Goal: Task Accomplishment & Management: Use online tool/utility

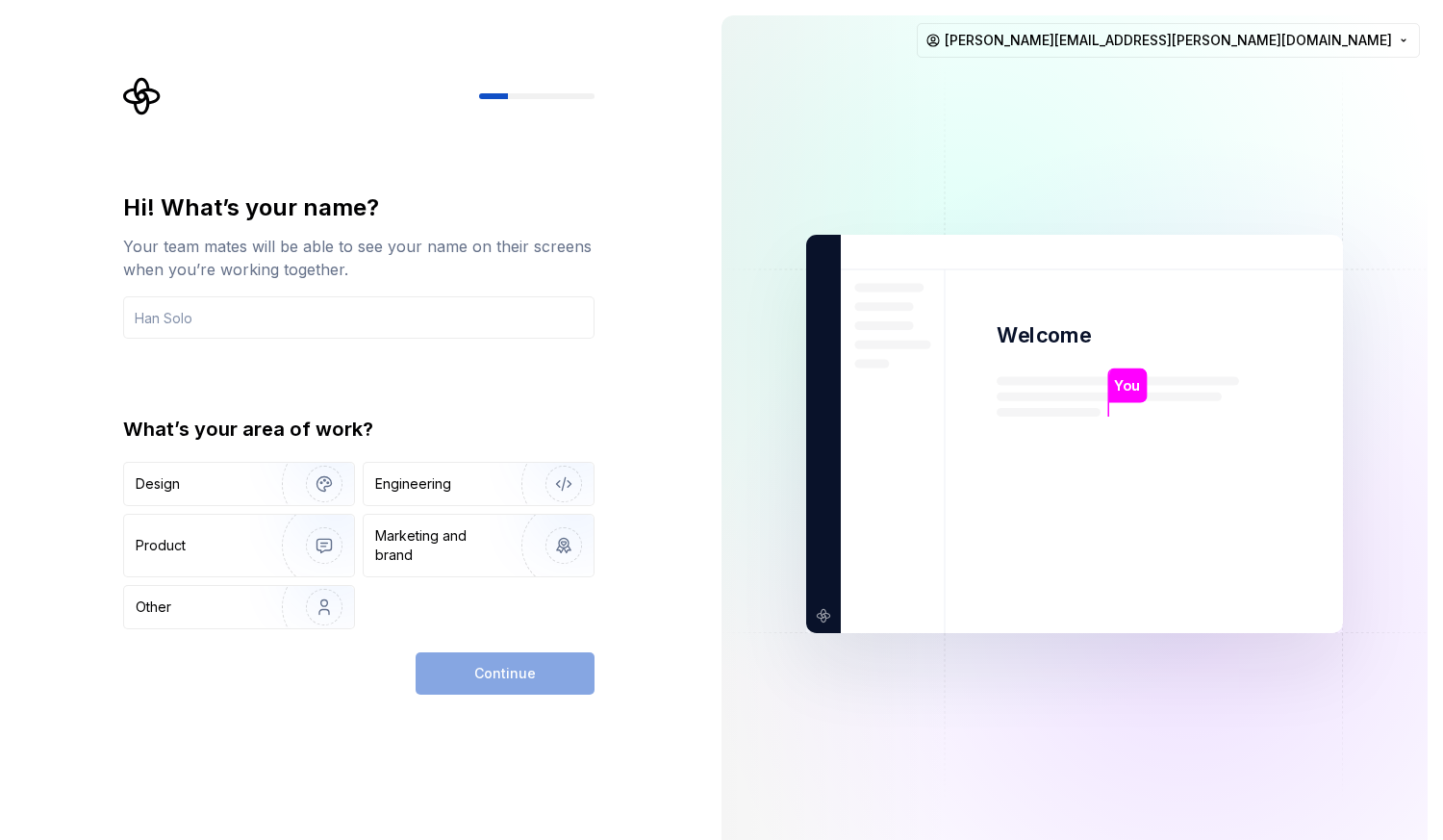
click at [536, 673] on div "Continue" at bounding box center [504, 673] width 179 height 43
click at [423, 492] on div "Engineering" at bounding box center [413, 483] width 76 height 19
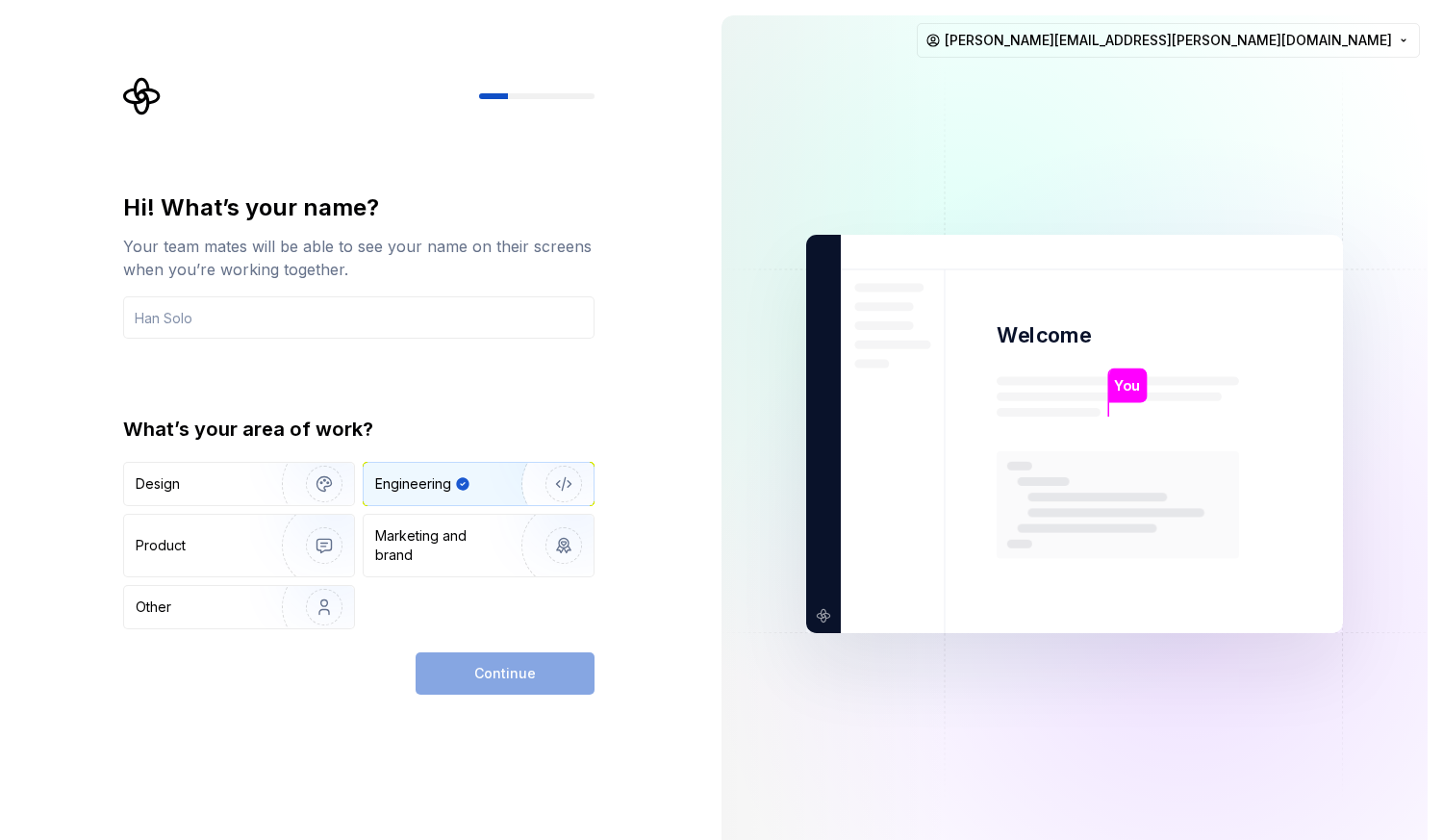
click at [480, 676] on div "Continue" at bounding box center [504, 673] width 179 height 43
click at [388, 322] on input "text" at bounding box center [359, 317] width 472 height 43
click at [467, 669] on div "Continue" at bounding box center [504, 673] width 179 height 43
click at [231, 317] on input "text" at bounding box center [359, 317] width 472 height 43
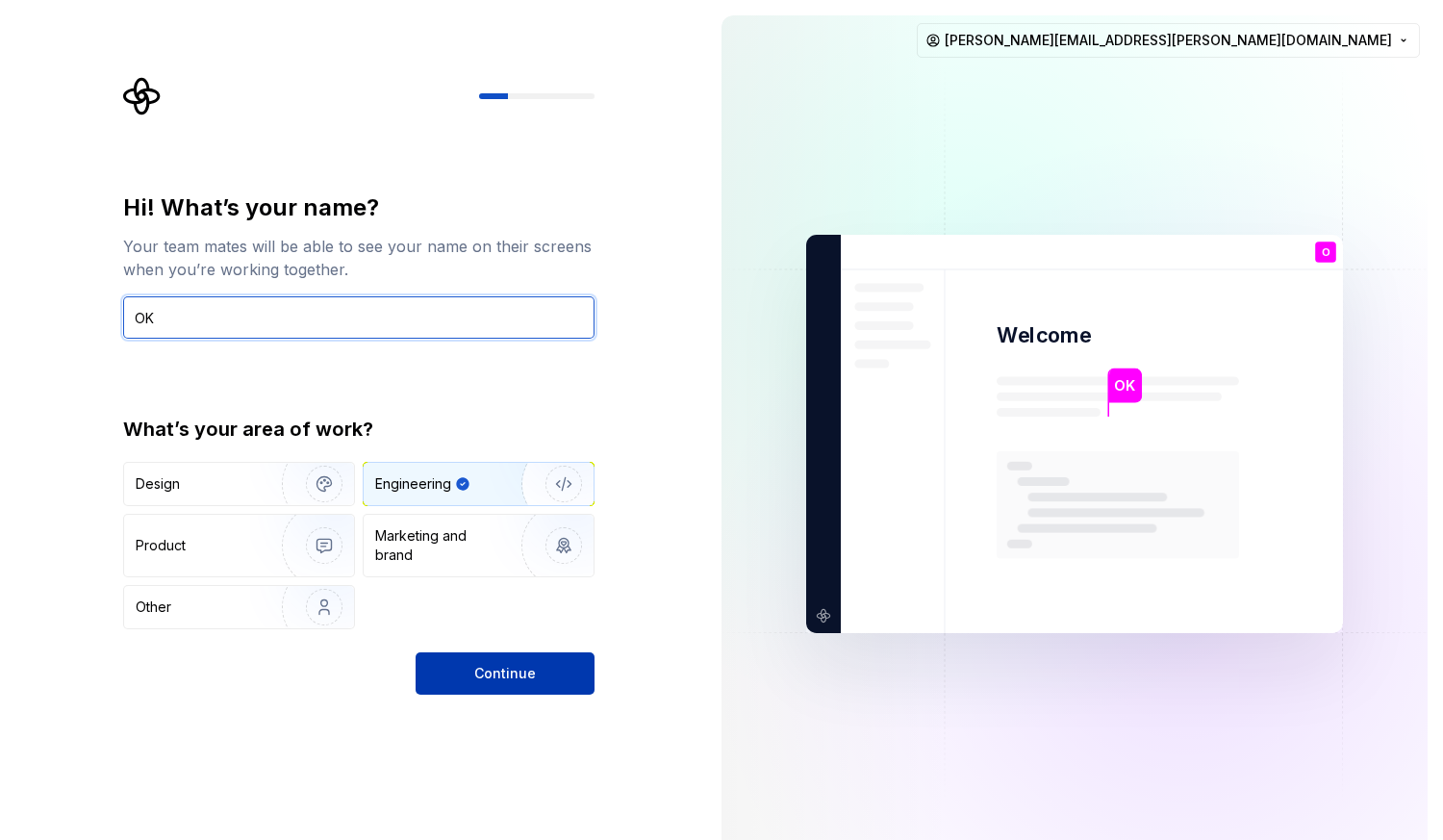
type input "OK"
click at [494, 678] on span "Continue" at bounding box center [505, 673] width 61 height 19
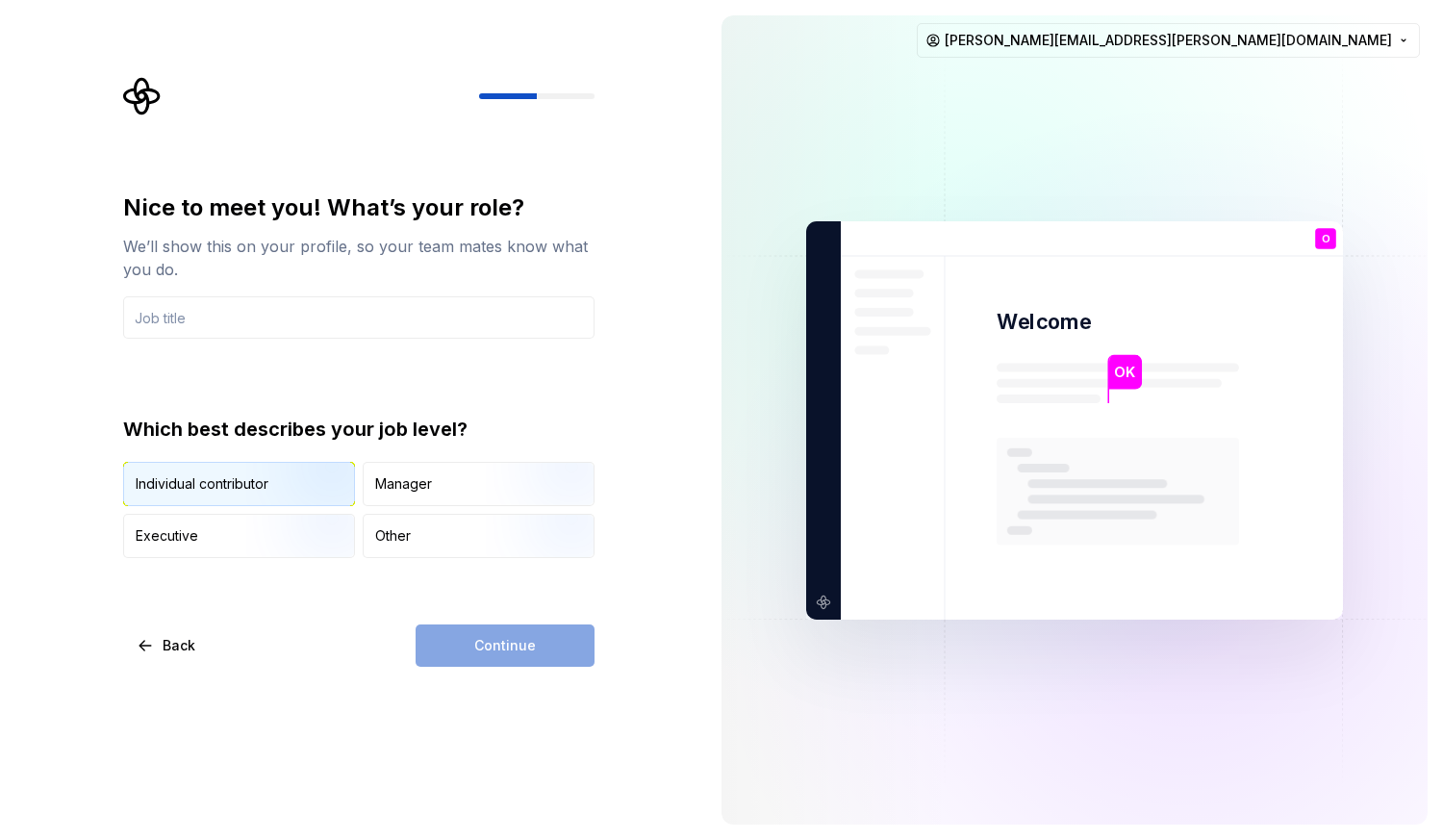
click at [275, 497] on img "button" at bounding box center [308, 508] width 123 height 129
click at [503, 647] on div "Continue" at bounding box center [504, 645] width 179 height 43
click at [349, 309] on input "text" at bounding box center [359, 317] width 472 height 43
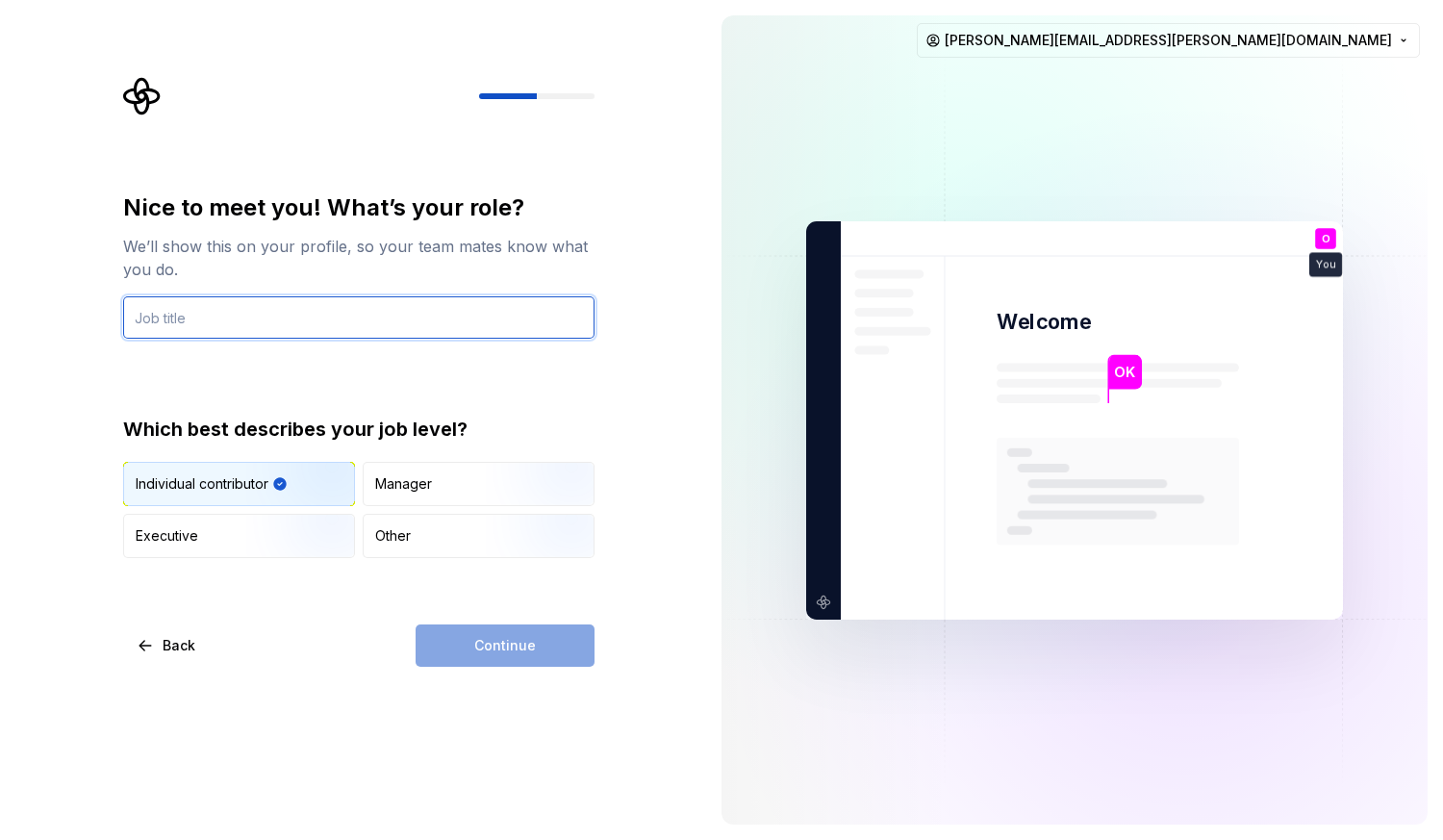
type input "d"
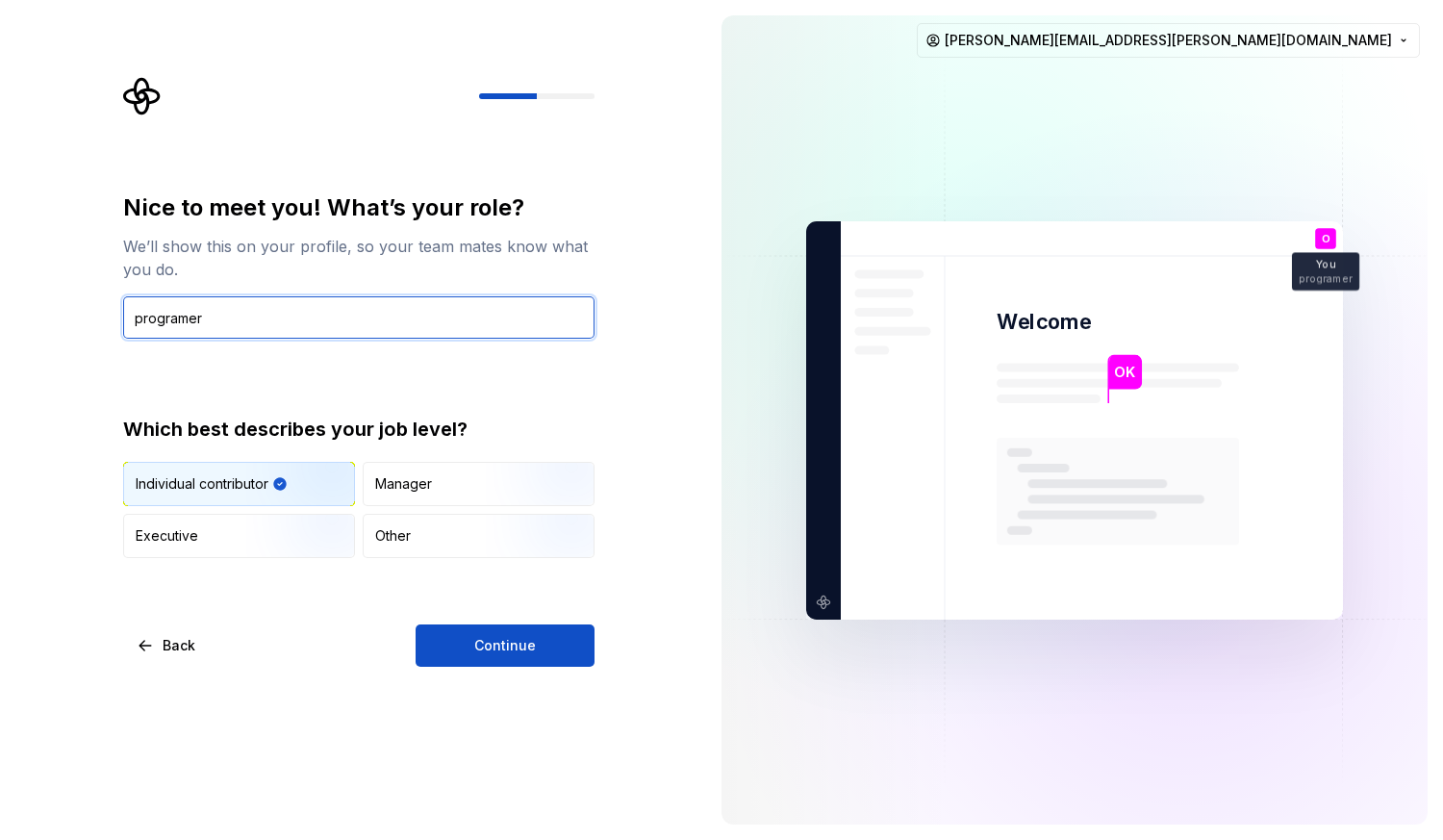
click at [188, 317] on input "programer" at bounding box center [359, 317] width 472 height 43
type input "programmer"
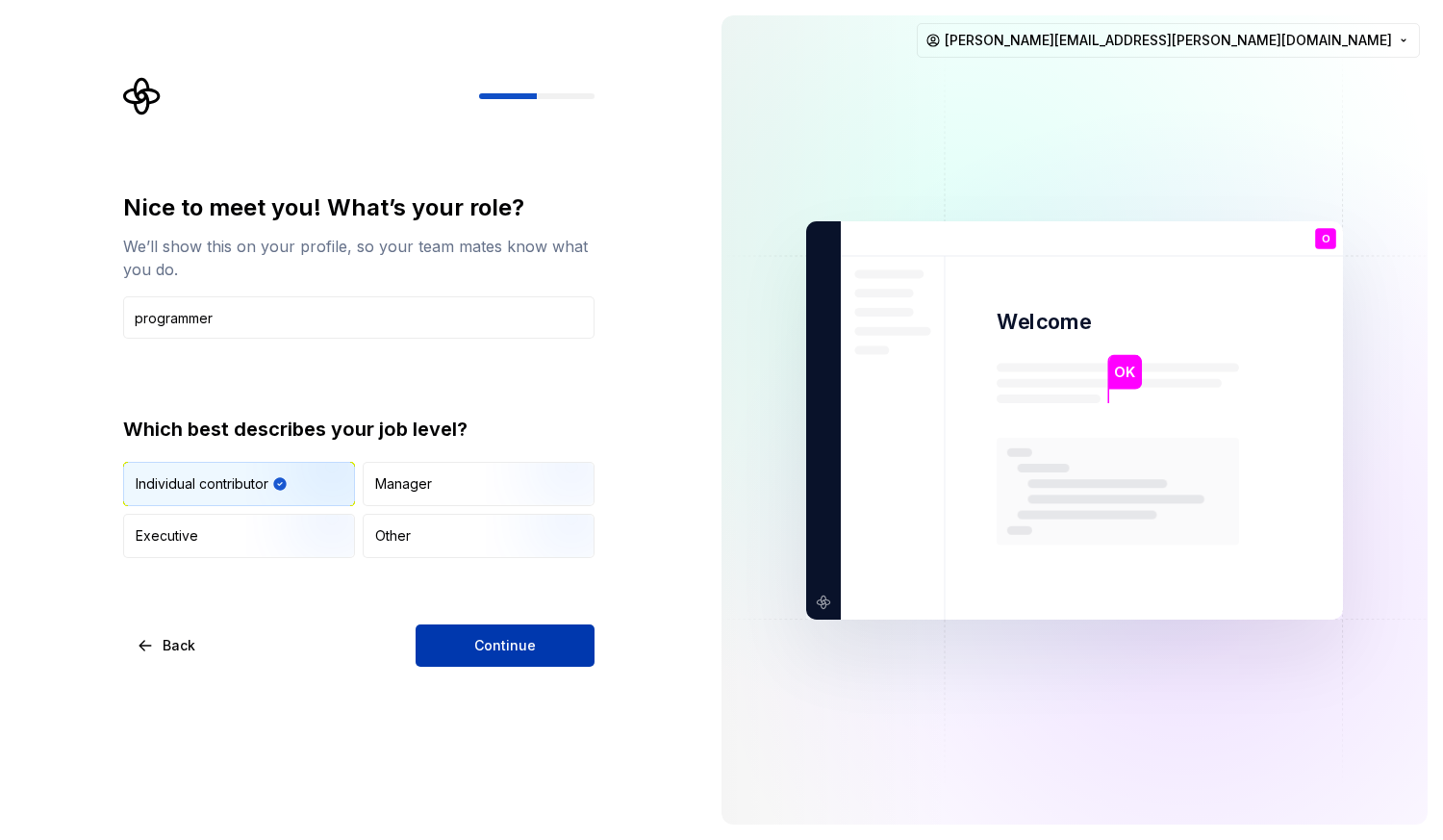
click at [508, 642] on span "Continue" at bounding box center [505, 645] width 61 height 19
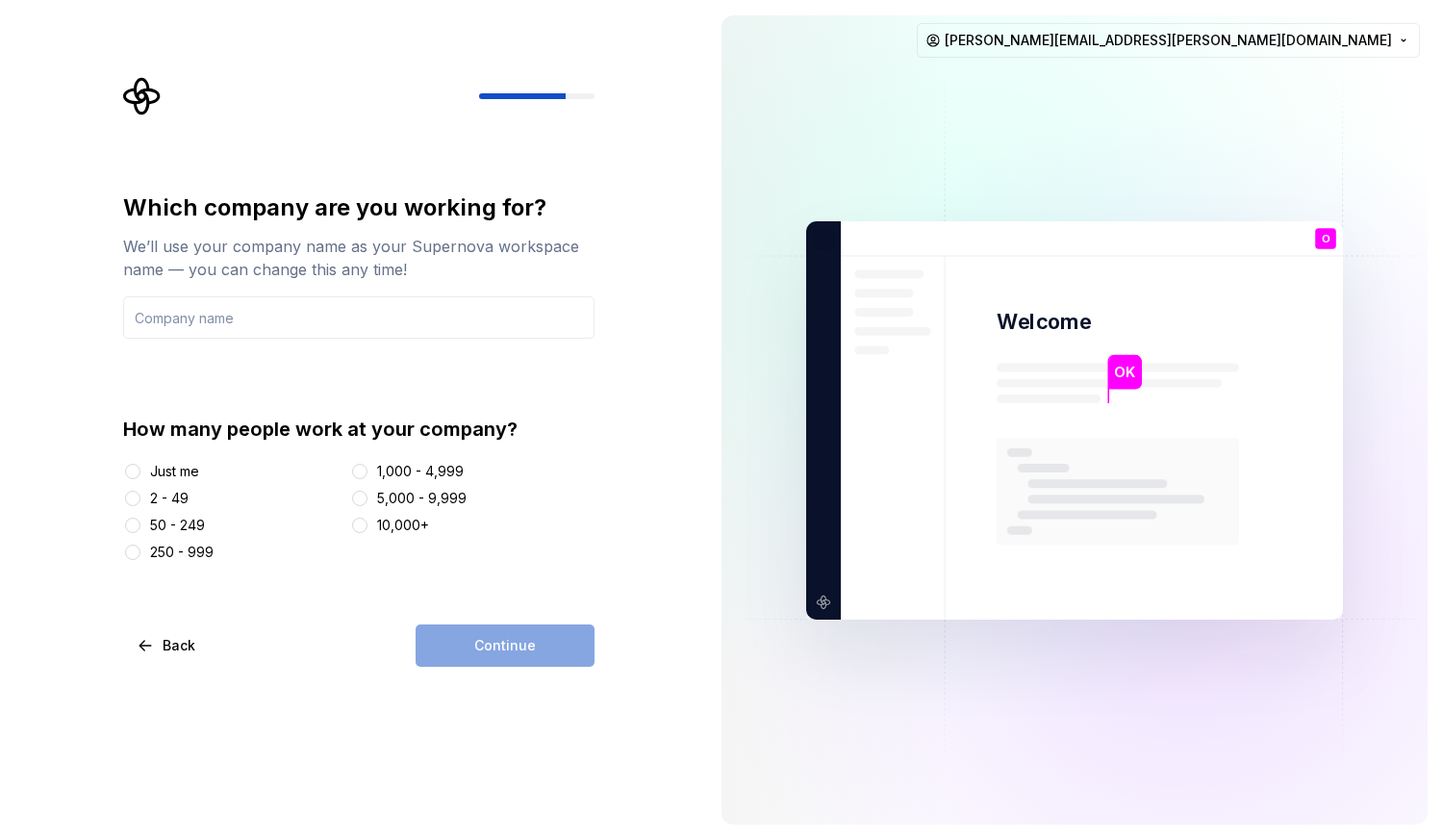
click at [150, 472] on div "Just me" at bounding box center [174, 471] width 50 height 19
click at [141, 472] on button "Just me" at bounding box center [133, 472] width 16 height 16
click at [465, 640] on div "Continue" at bounding box center [504, 645] width 179 height 43
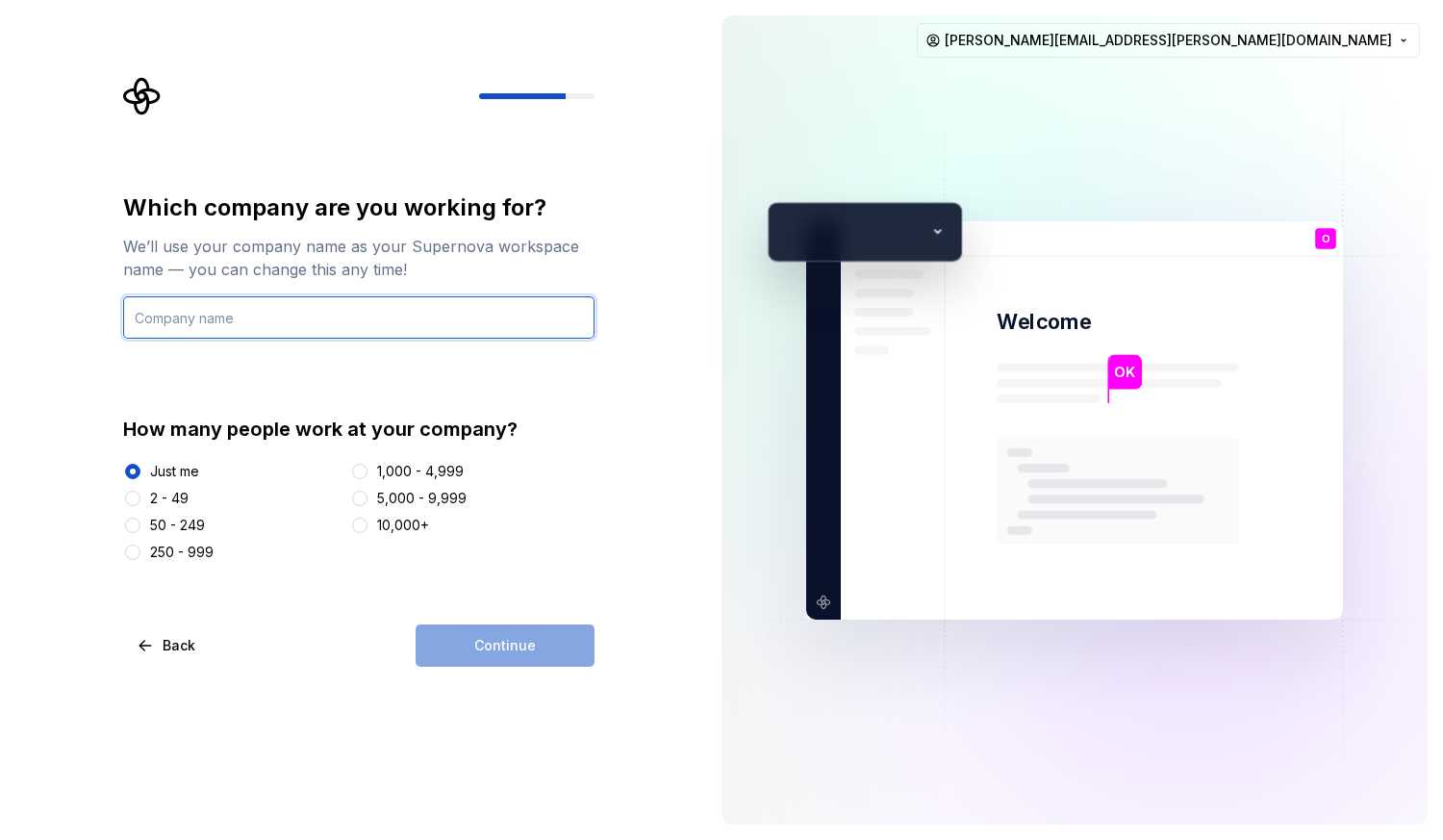
click at [281, 312] on input "text" at bounding box center [359, 317] width 472 height 43
type input "noname"
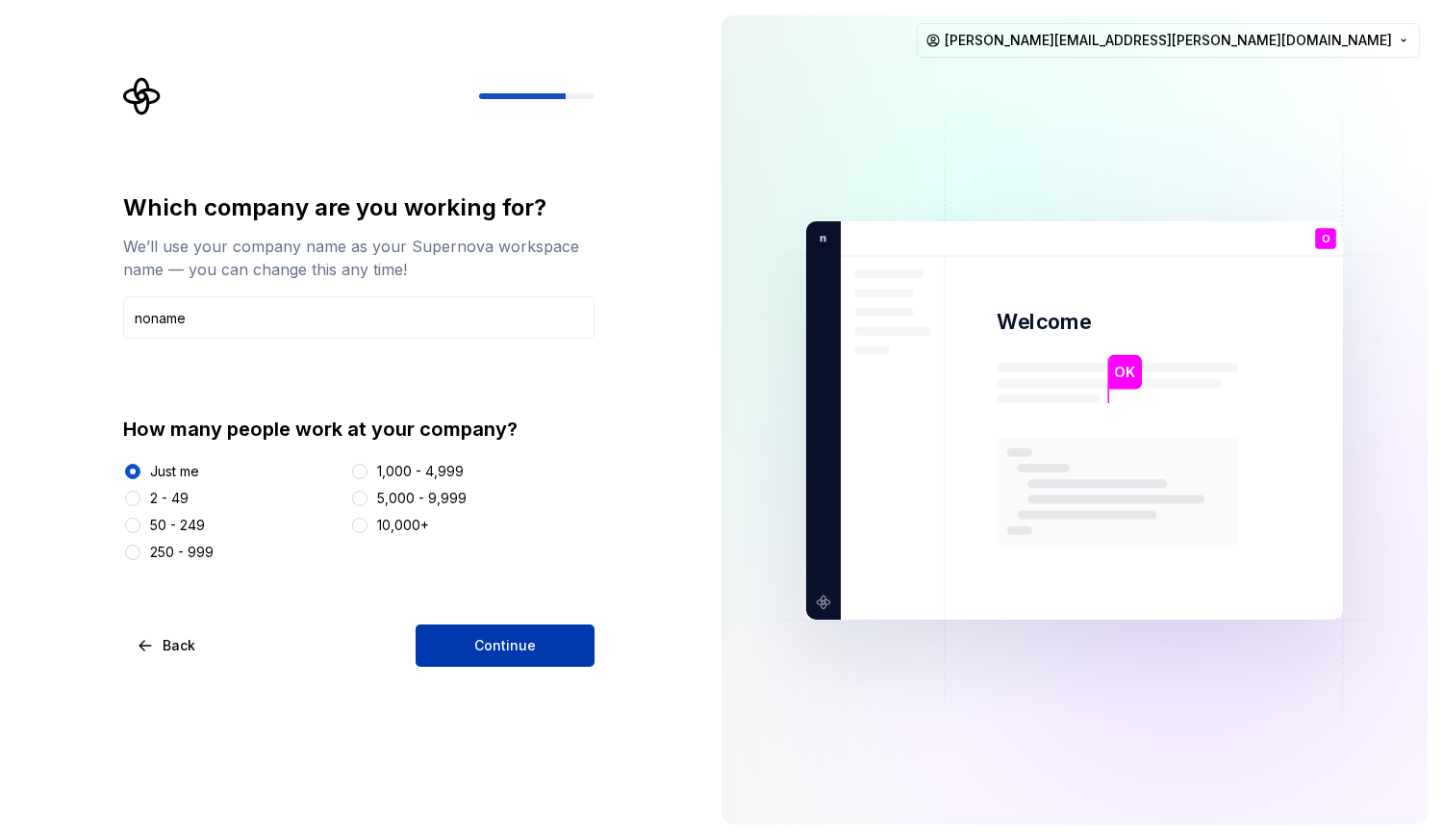
click at [514, 635] on button "Continue" at bounding box center [504, 645] width 179 height 43
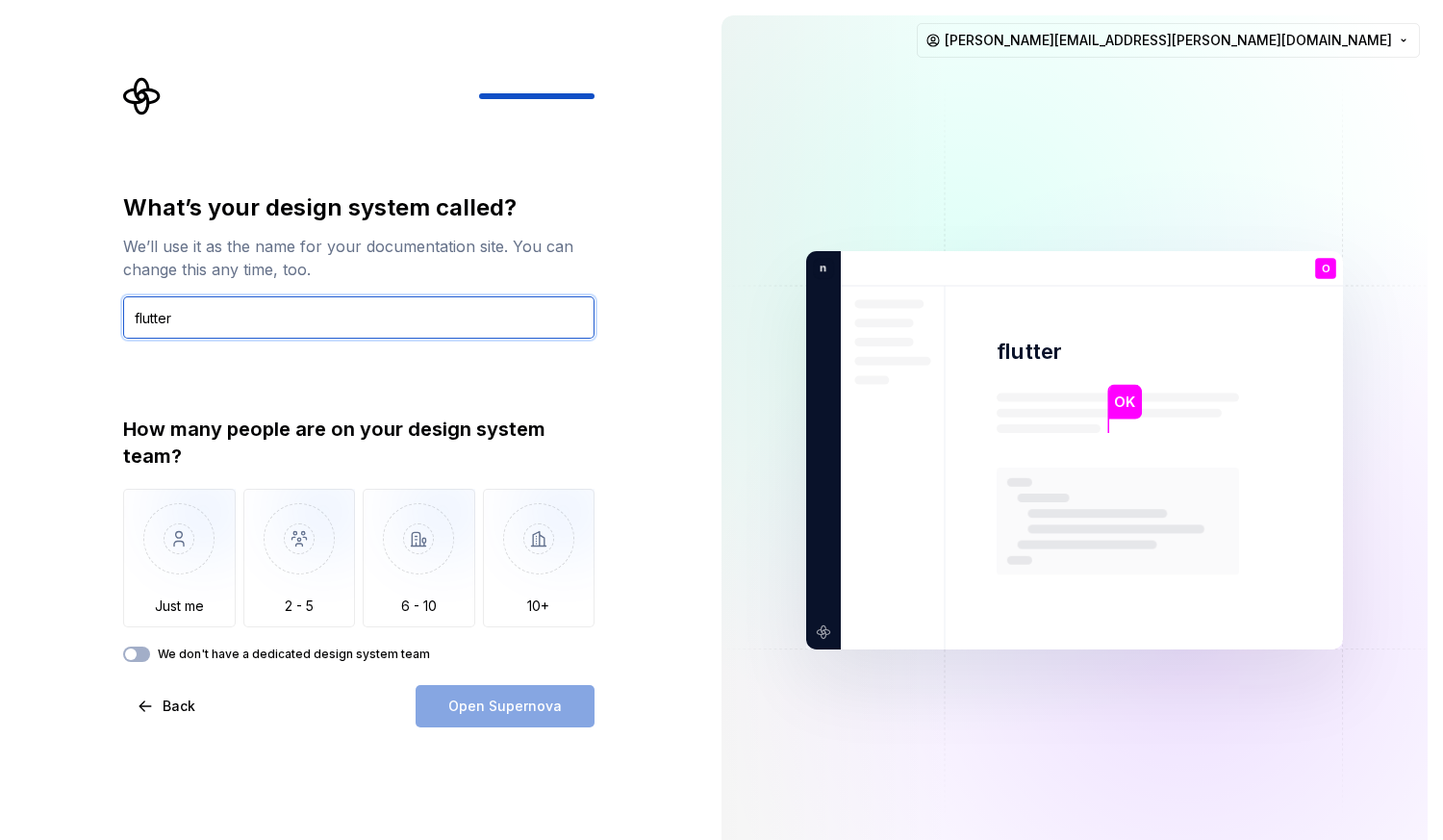
click at [245, 321] on input "flutter" at bounding box center [359, 317] width 472 height 43
type input "f"
type input "non"
click at [534, 709] on div "Open Supernova" at bounding box center [504, 705] width 179 height 43
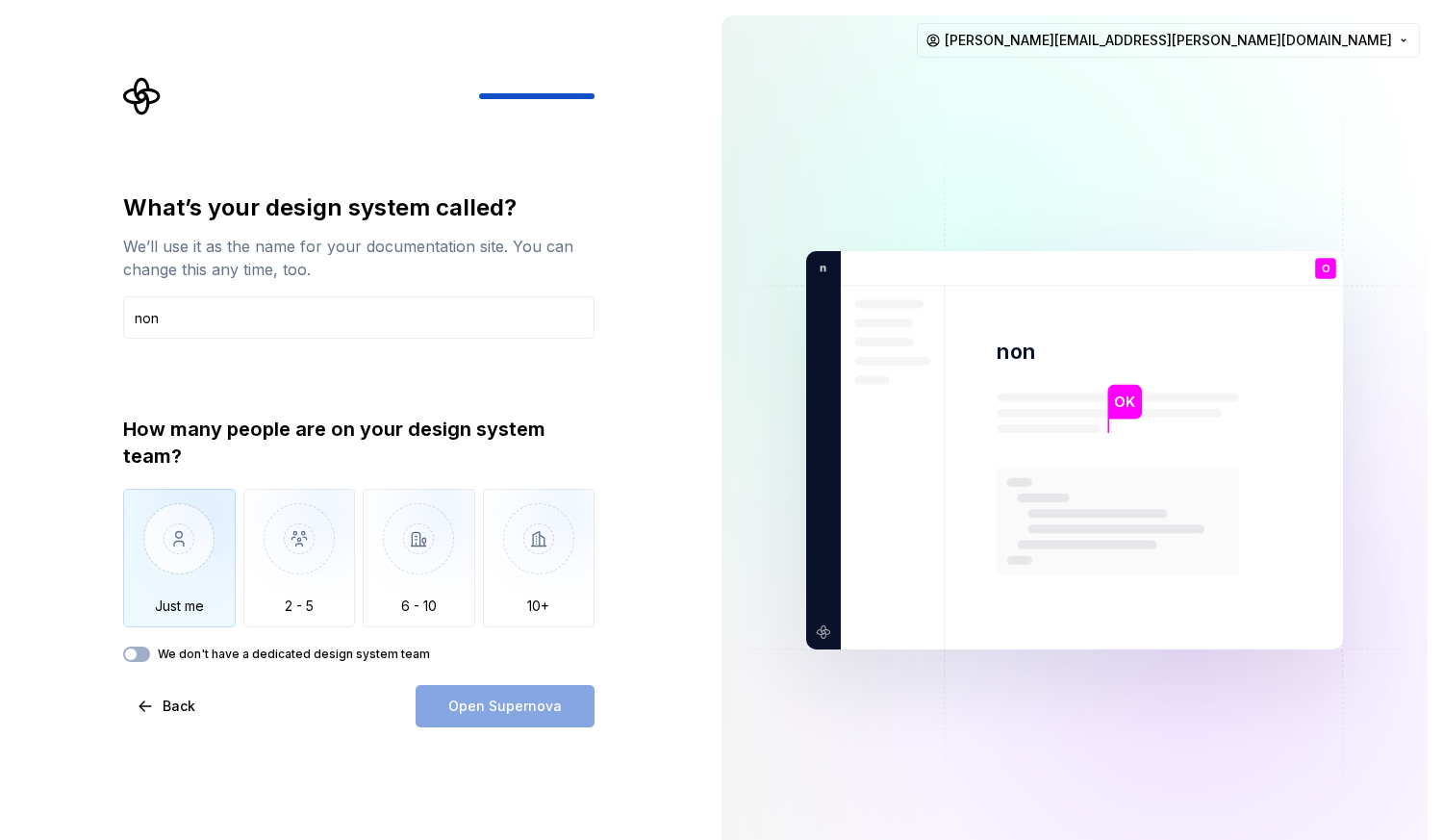
click at [204, 541] on img "button" at bounding box center [179, 553] width 113 height 129
click at [466, 695] on button "Open Supernova" at bounding box center [504, 705] width 179 height 43
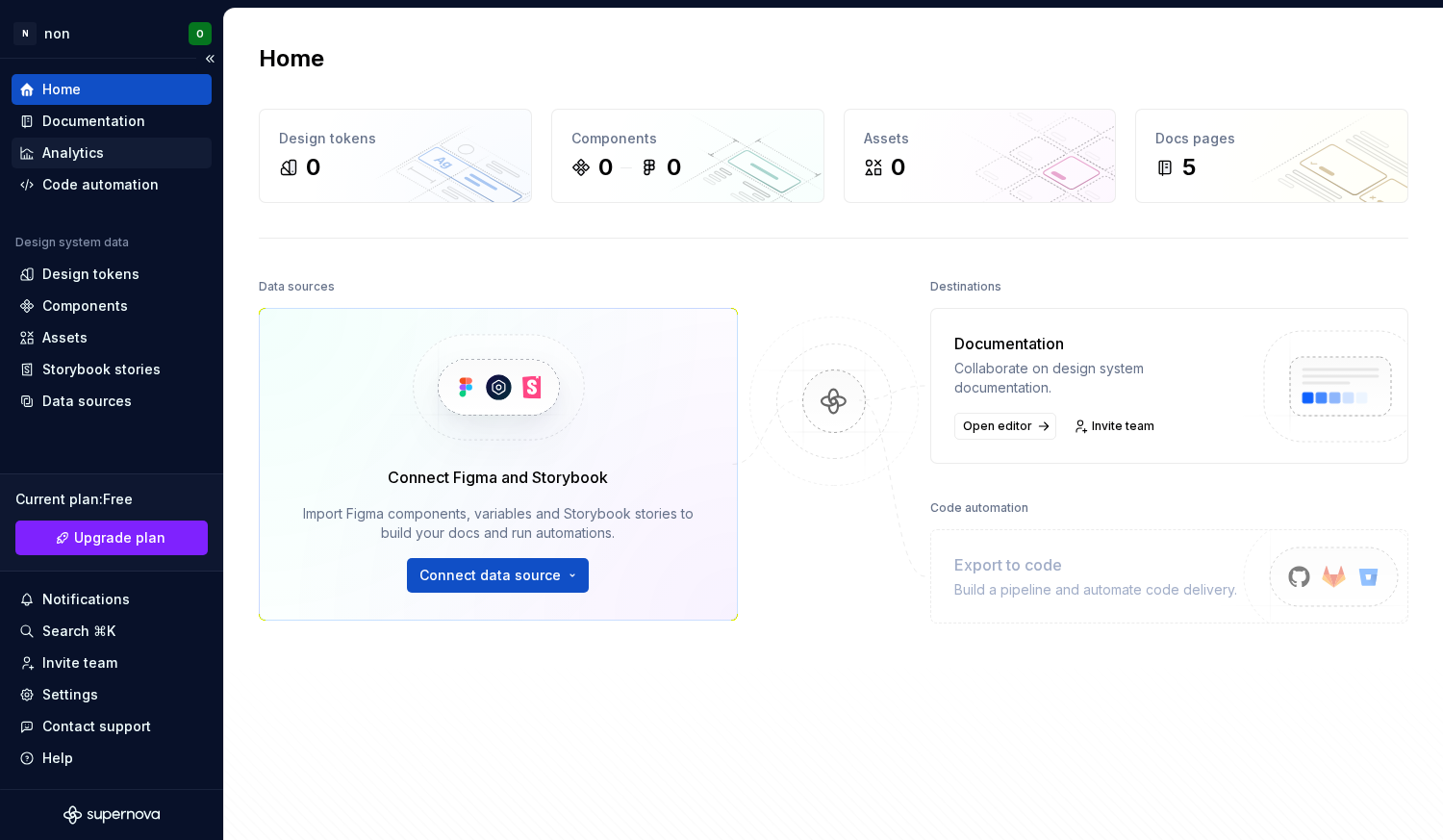
click at [131, 153] on div "Analytics" at bounding box center [111, 153] width 184 height 19
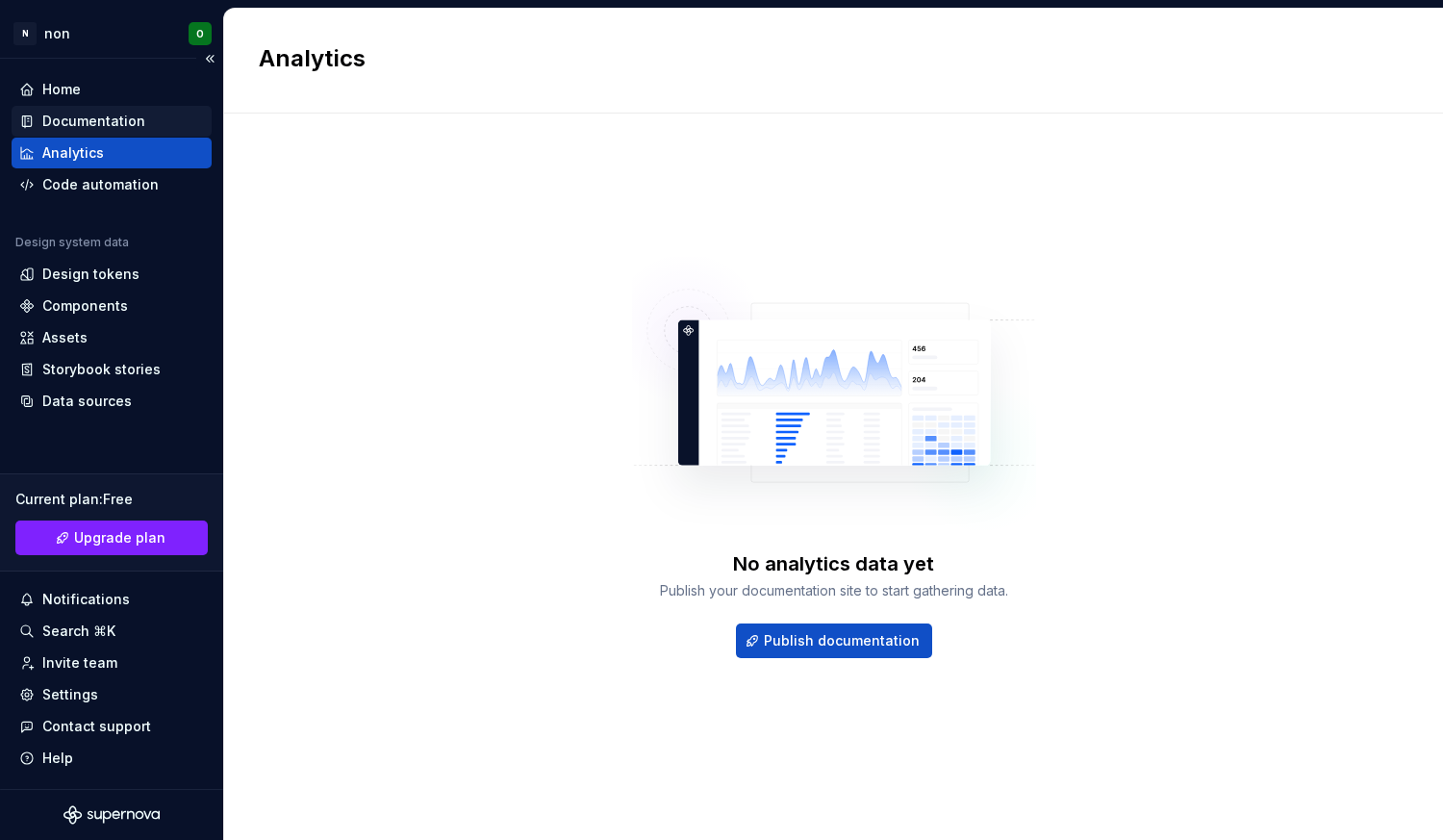
click at [135, 117] on div "Documentation" at bounding box center [94, 121] width 103 height 19
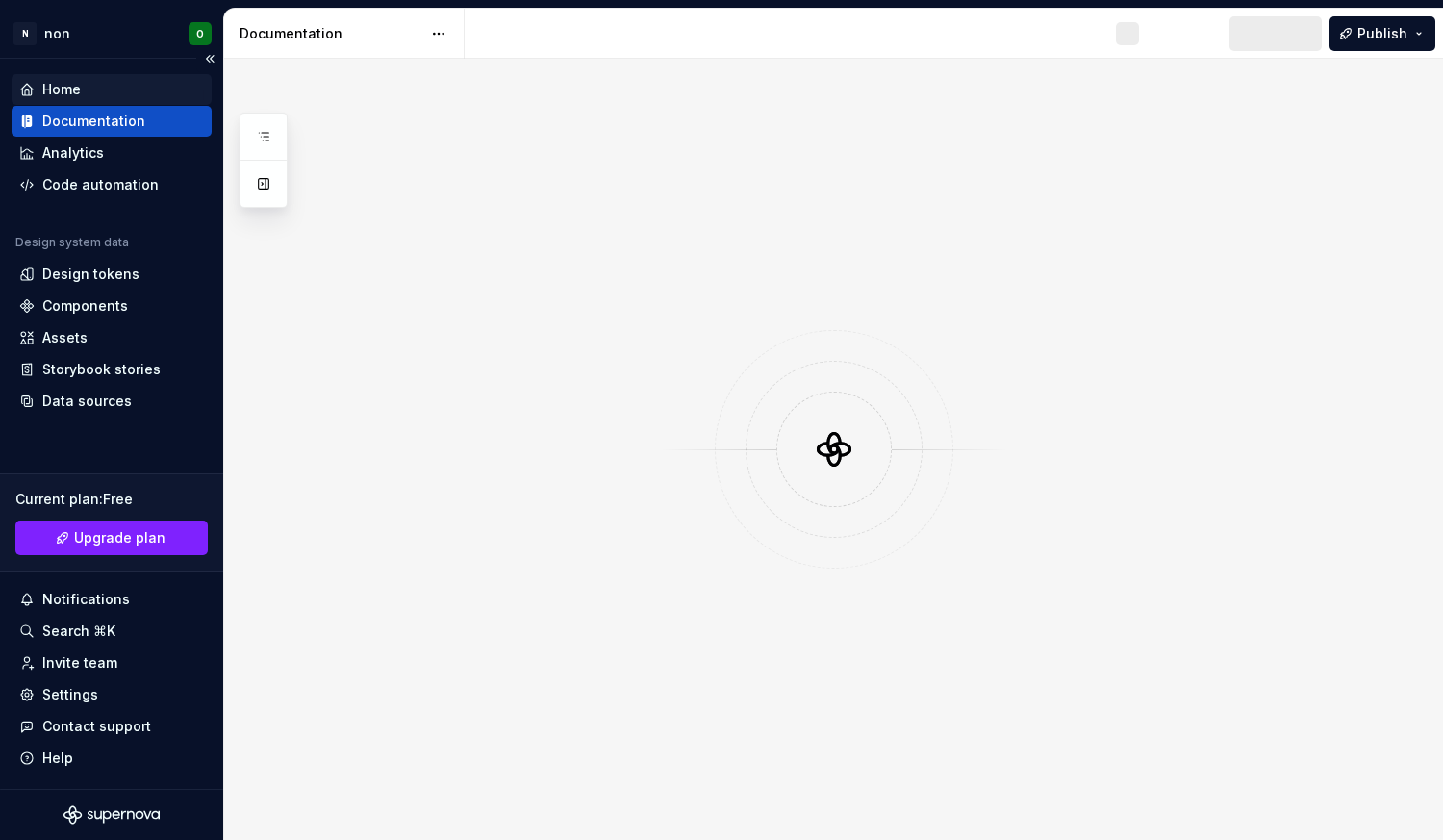
click at [121, 88] on div "Home" at bounding box center [111, 89] width 184 height 19
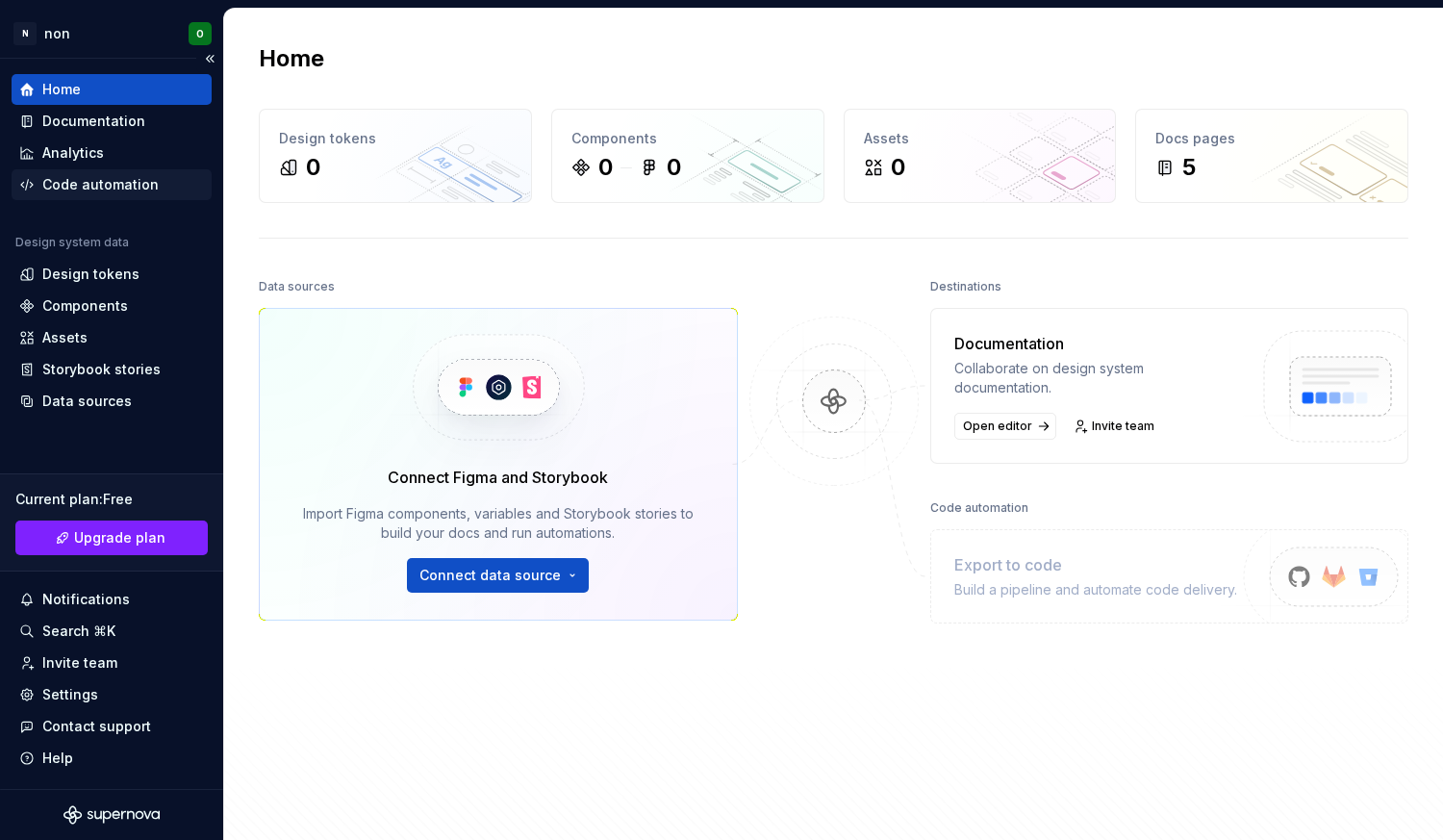
click at [141, 185] on div "Code automation" at bounding box center [100, 184] width 116 height 19
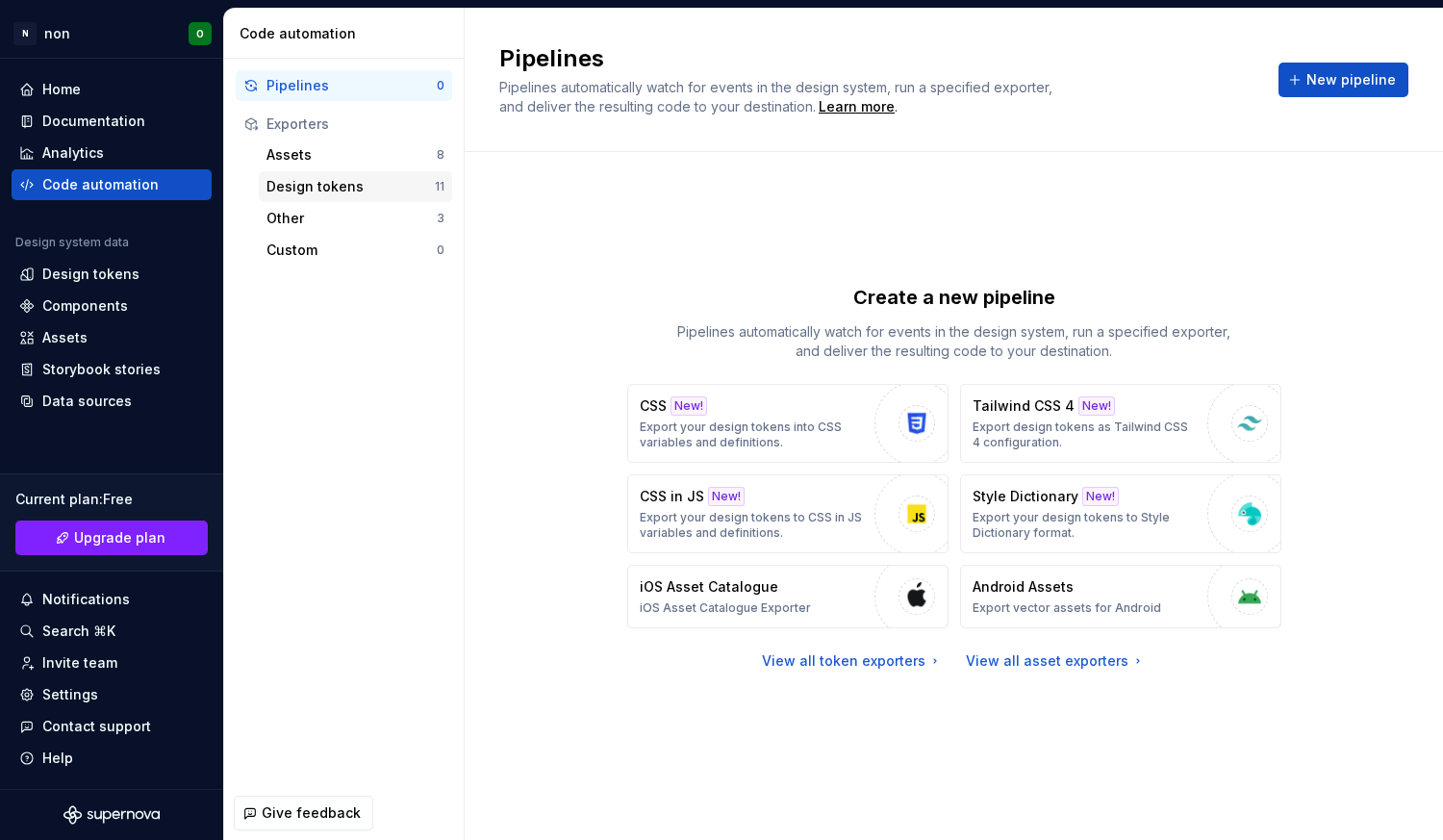
click at [296, 182] on div "Design tokens" at bounding box center [351, 186] width 168 height 19
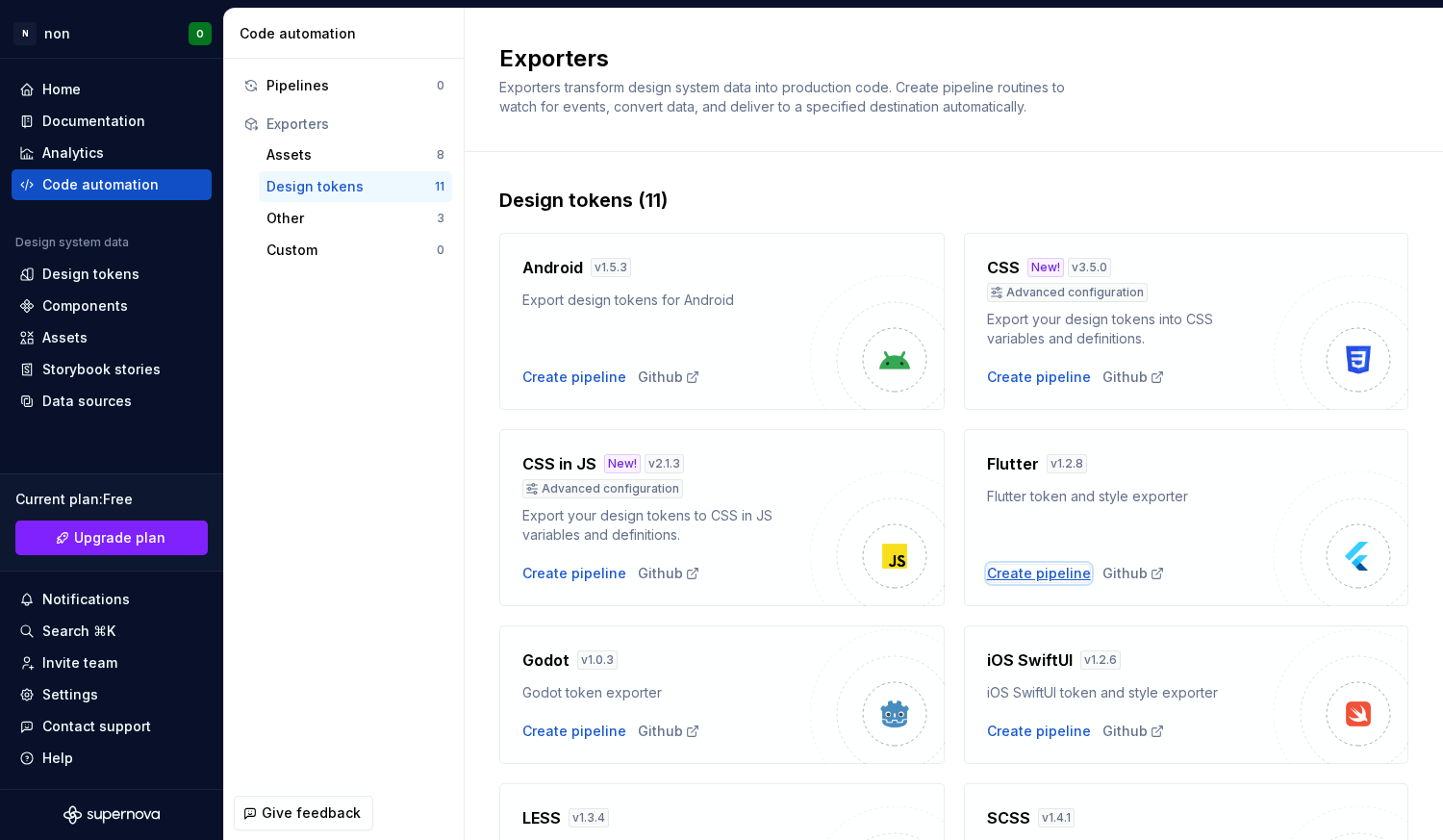
click at [1025, 570] on div "Create pipeline" at bounding box center [1039, 573] width 104 height 19
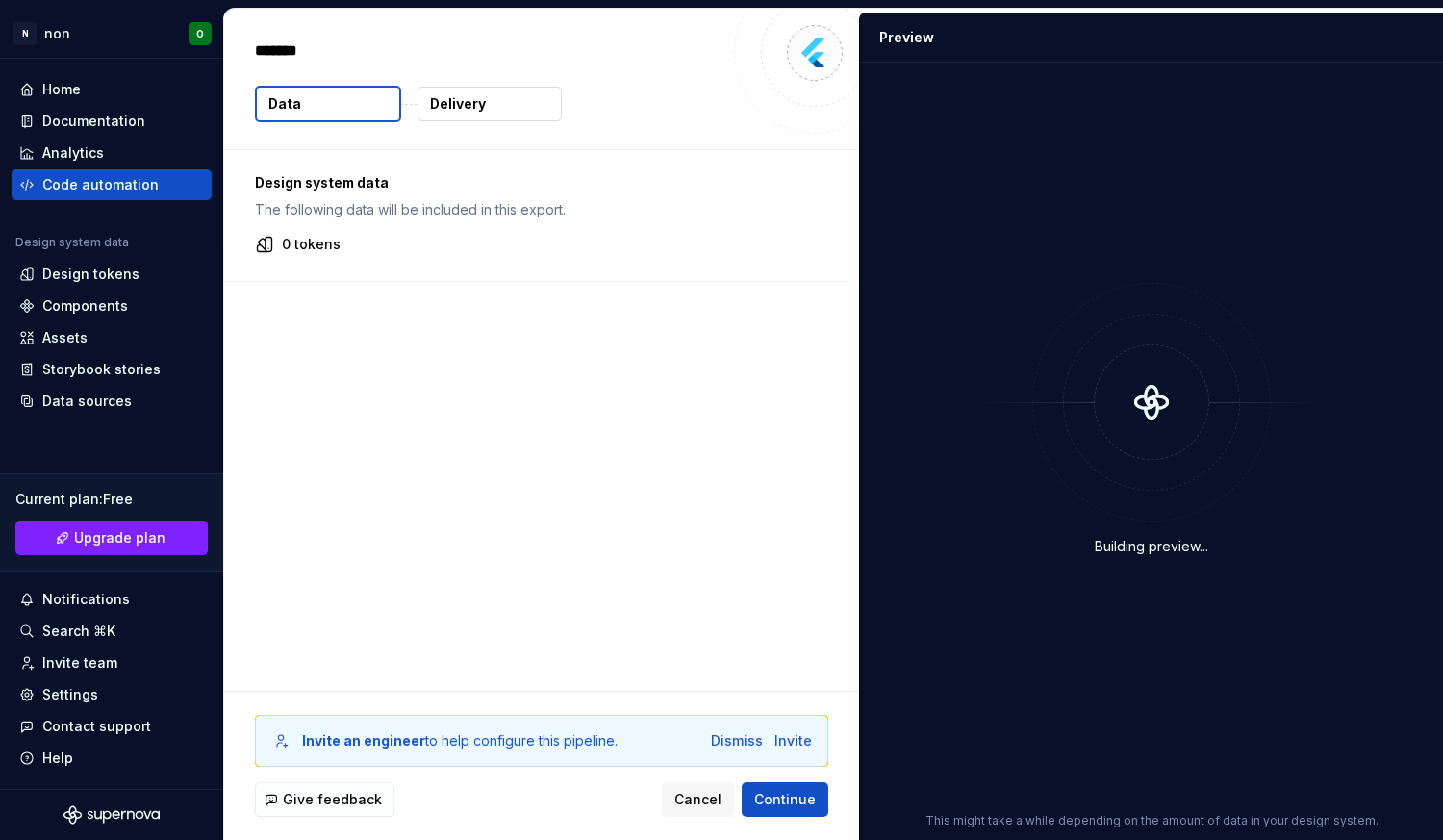
click at [524, 111] on button "Delivery" at bounding box center [490, 103] width 145 height 35
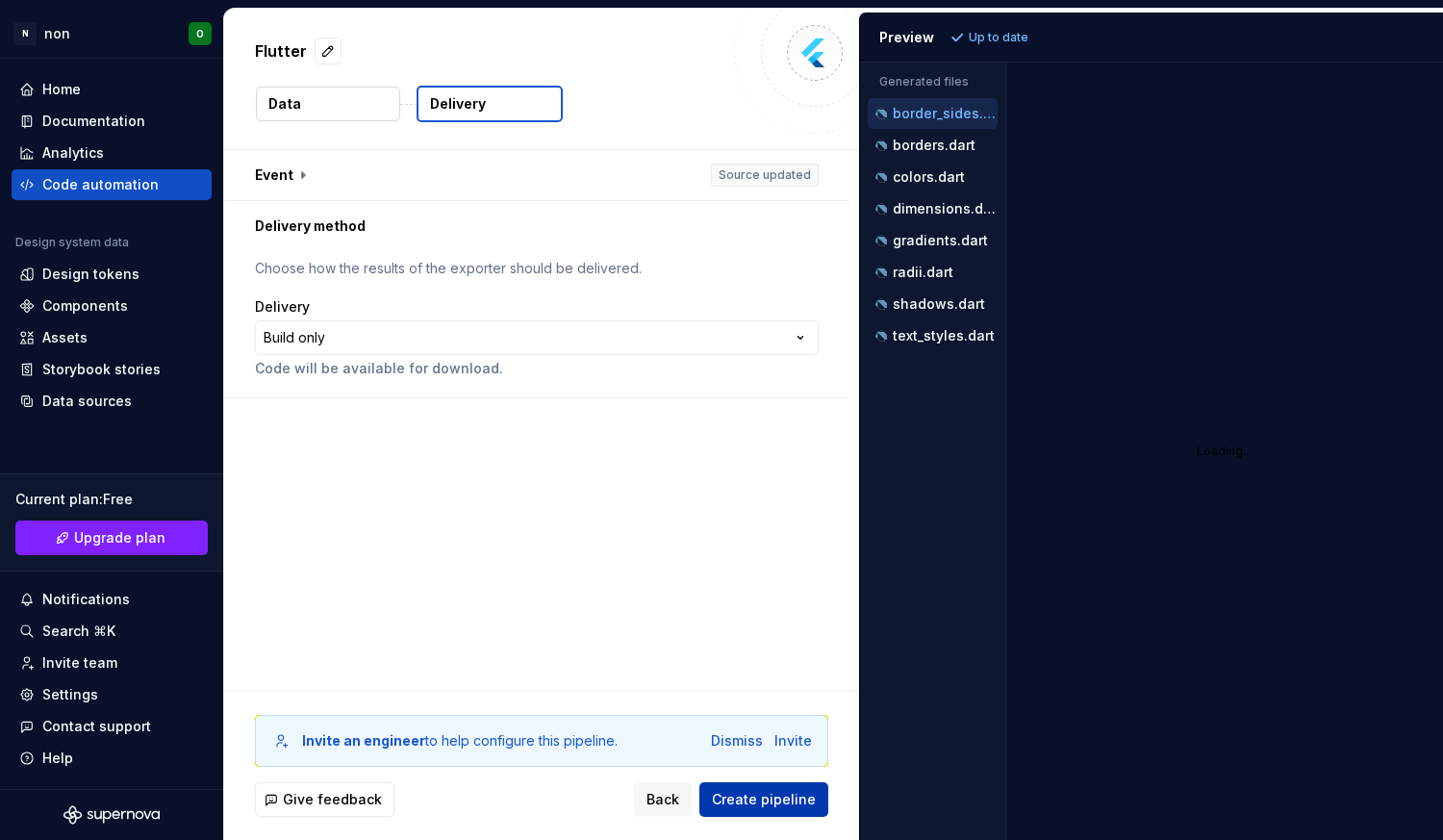
click at [806, 806] on span "Create pipeline" at bounding box center [763, 798] width 104 height 19
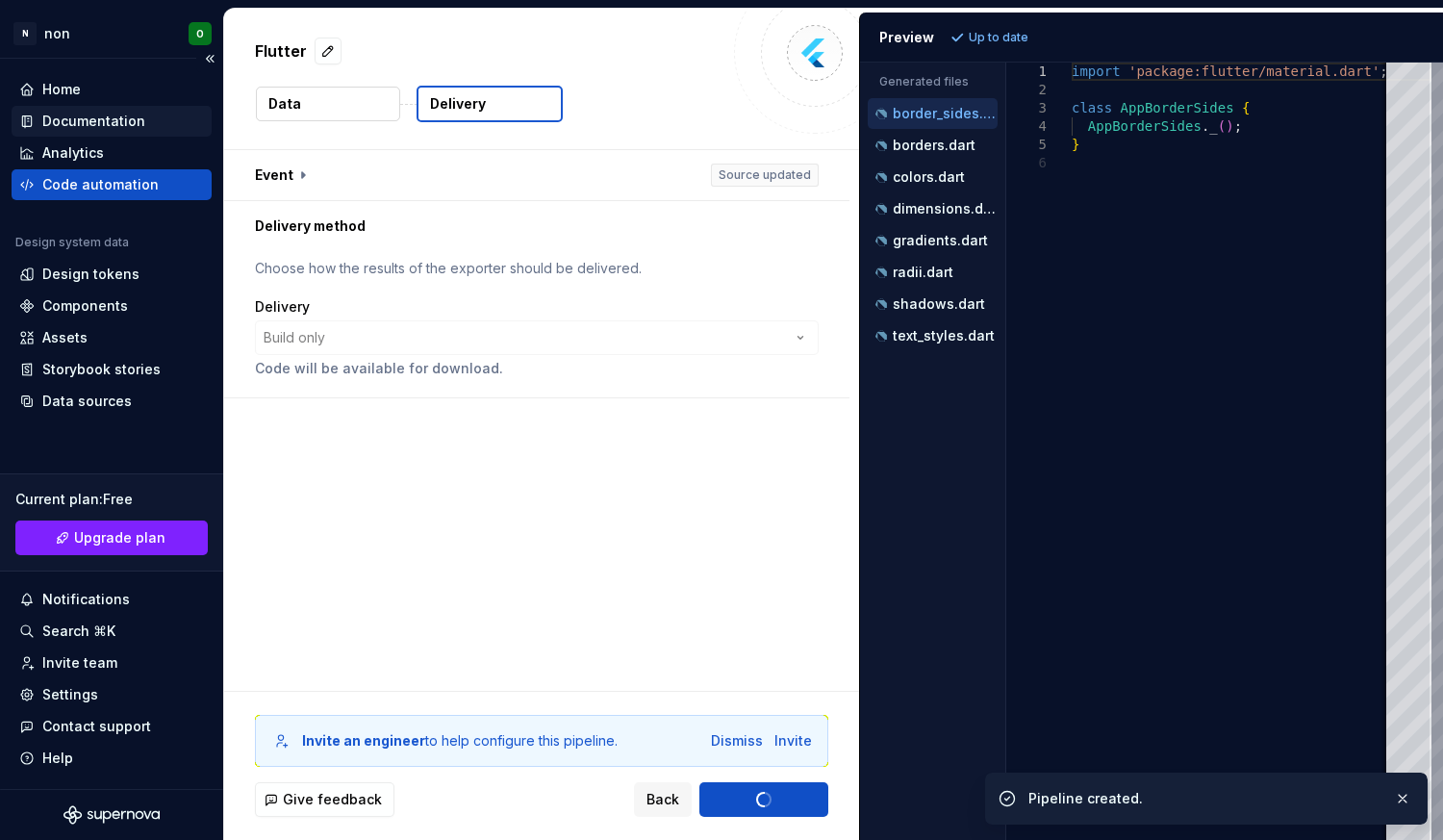
click at [122, 125] on div "Documentation" at bounding box center [94, 121] width 103 height 19
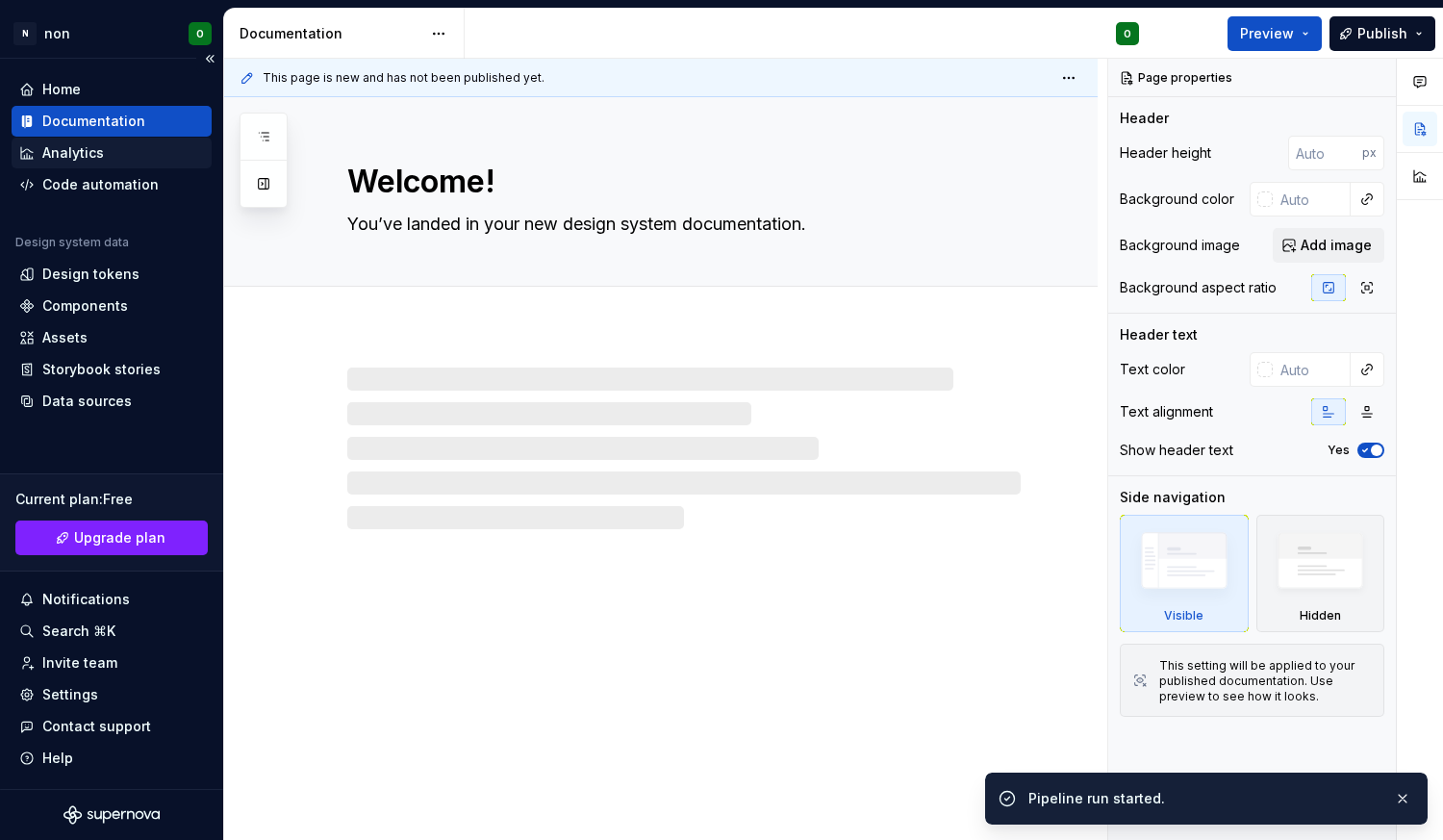
type textarea "*"
